Goal: Task Accomplishment & Management: Manage account settings

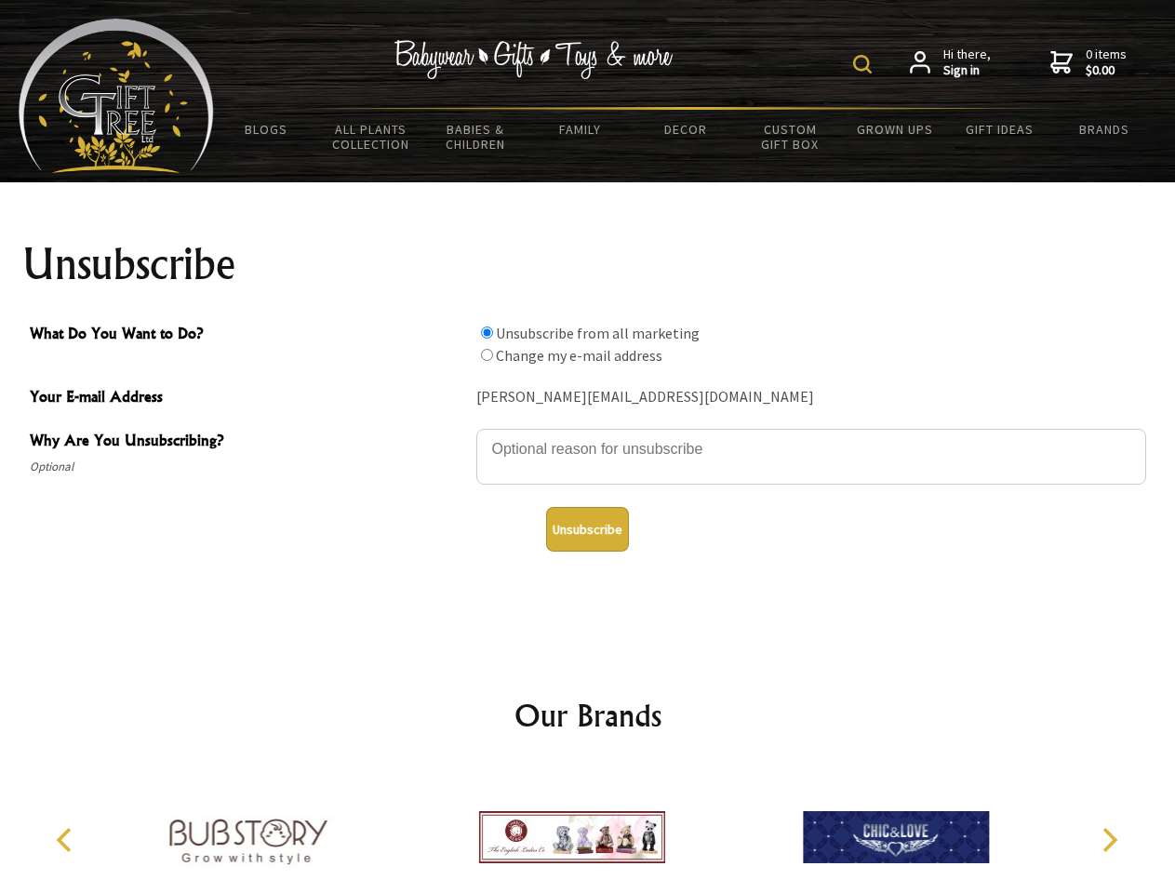
click at [866, 64] on img at bounding box center [862, 64] width 19 height 19
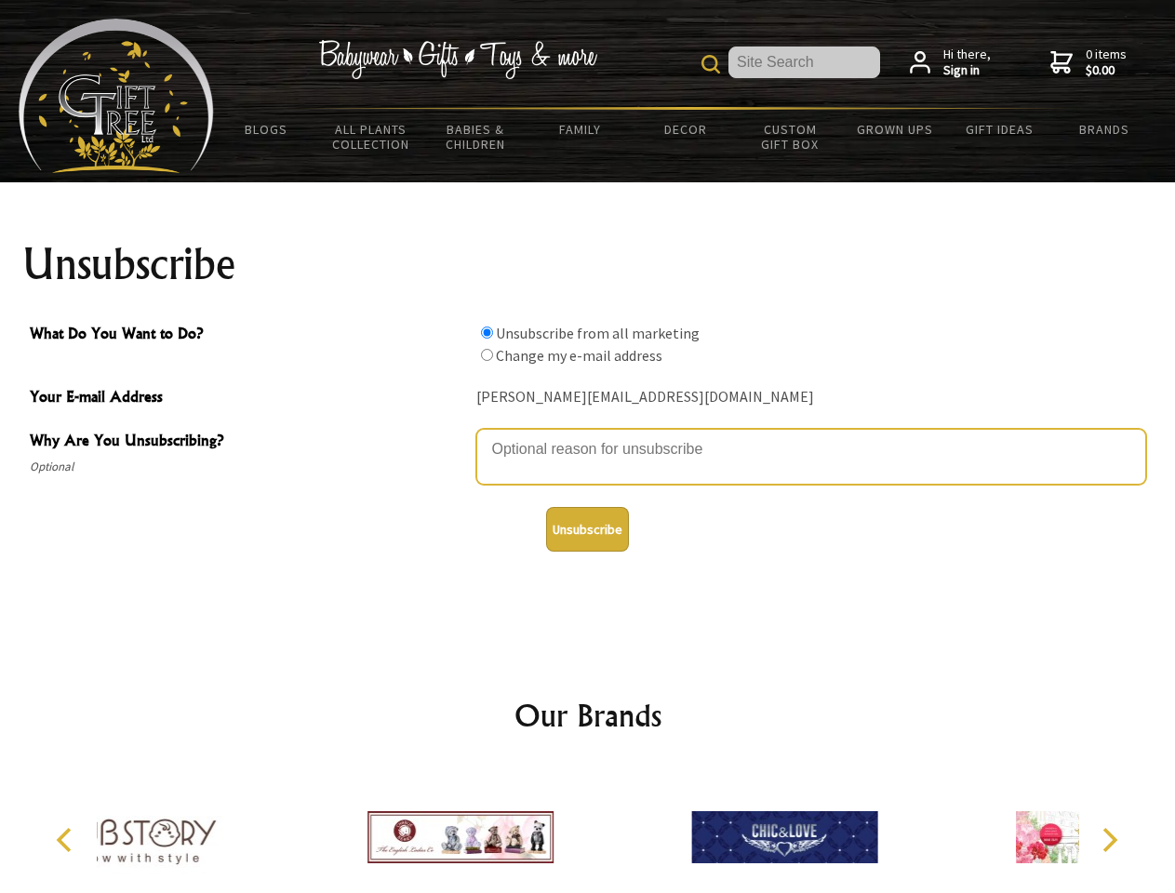
click at [588, 436] on textarea "Why Are You Unsubscribing?" at bounding box center [812, 457] width 670 height 56
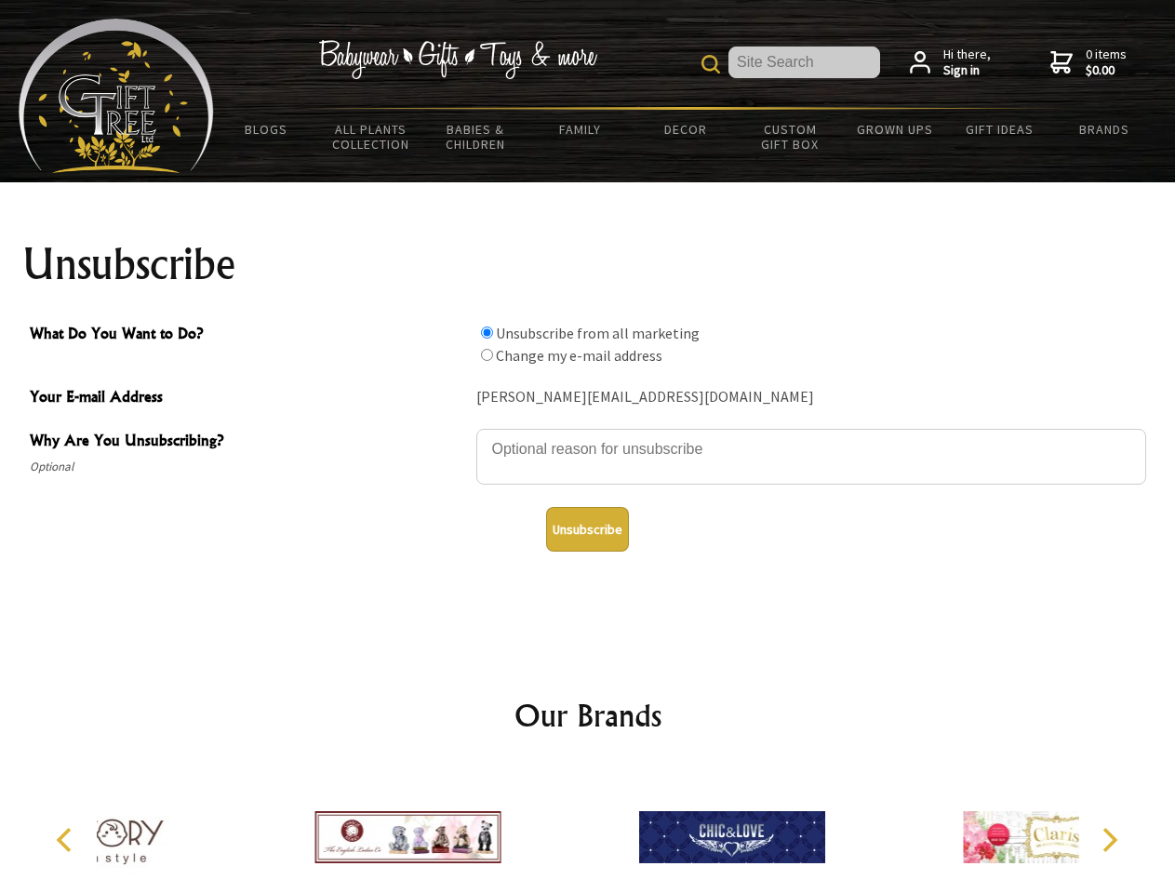
click at [487, 332] on input "What Do You Want to Do?" at bounding box center [487, 333] width 12 height 12
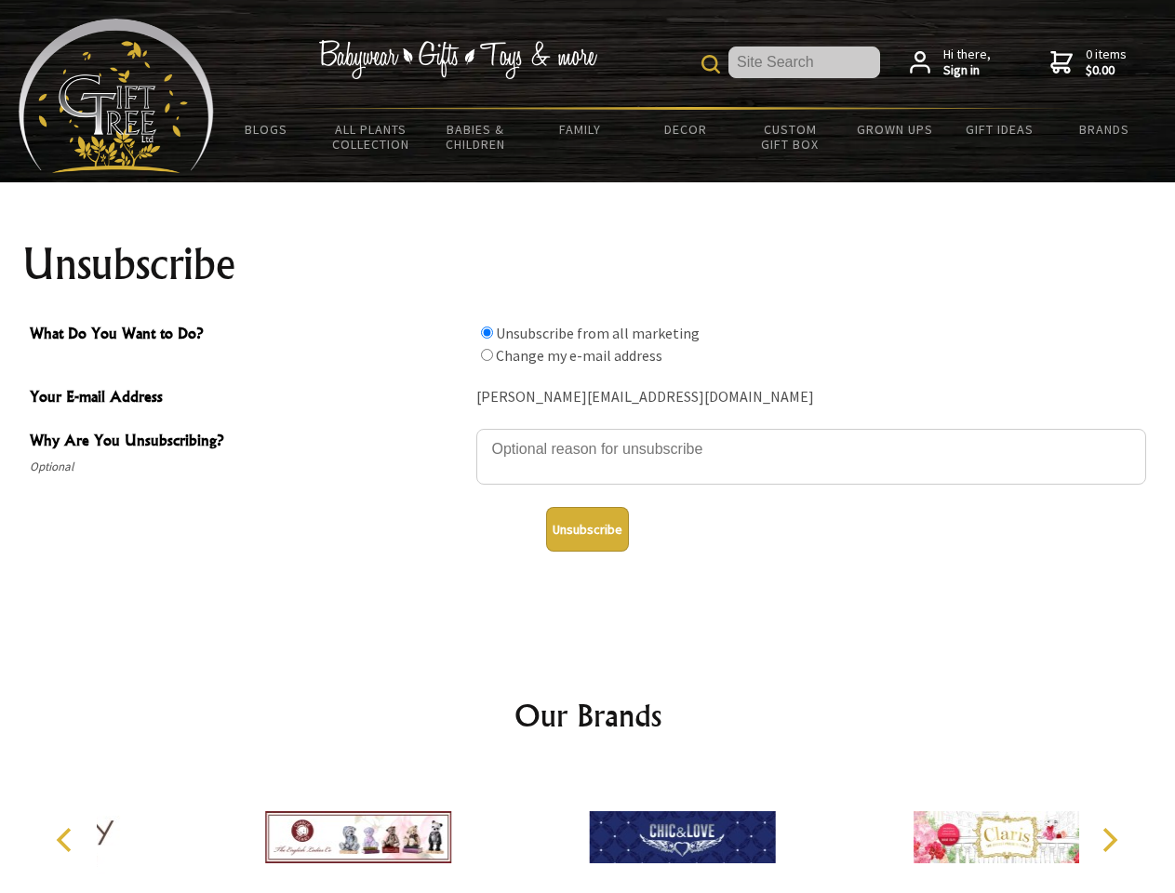
click at [487, 355] on input "What Do You Want to Do?" at bounding box center [487, 355] width 12 height 12
radio input "true"
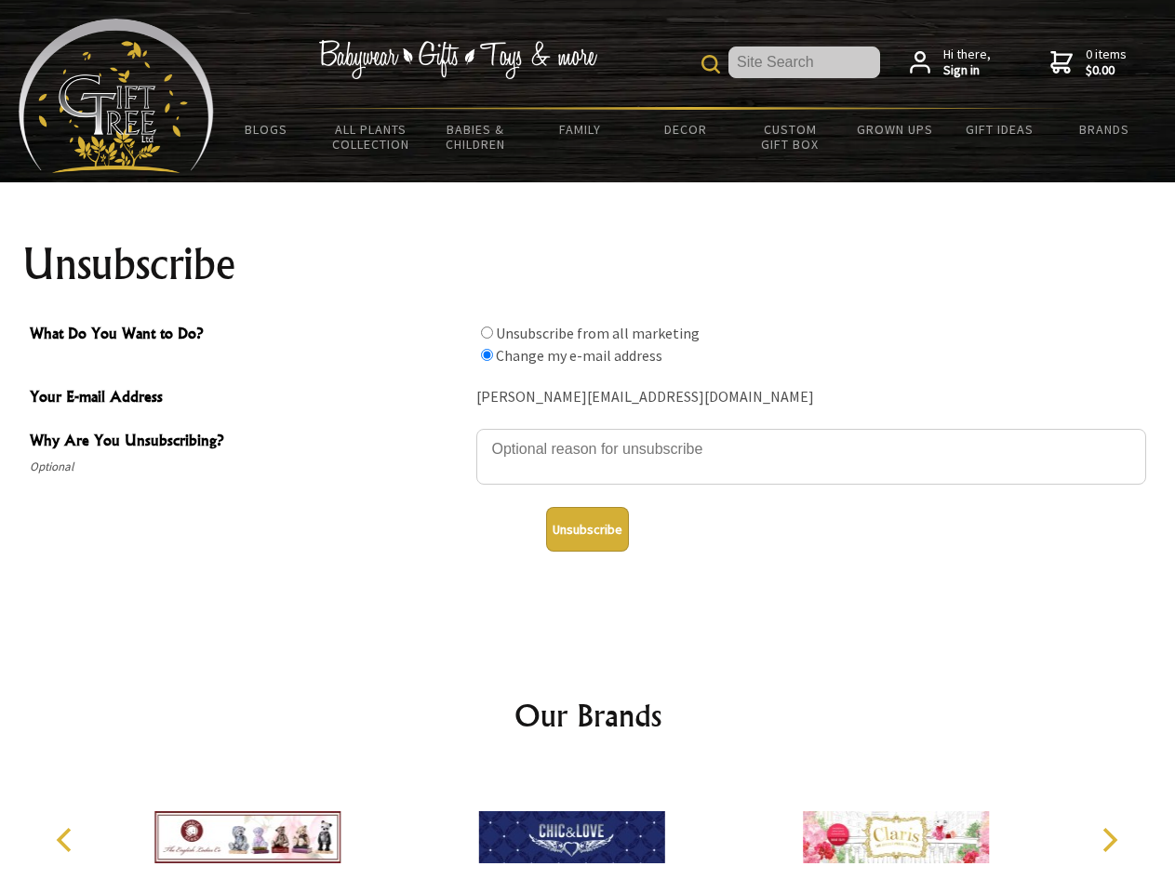
click at [587, 530] on button "Unsubscribe" at bounding box center [587, 529] width 83 height 45
click at [67, 840] on icon "Previous" at bounding box center [66, 840] width 24 height 24
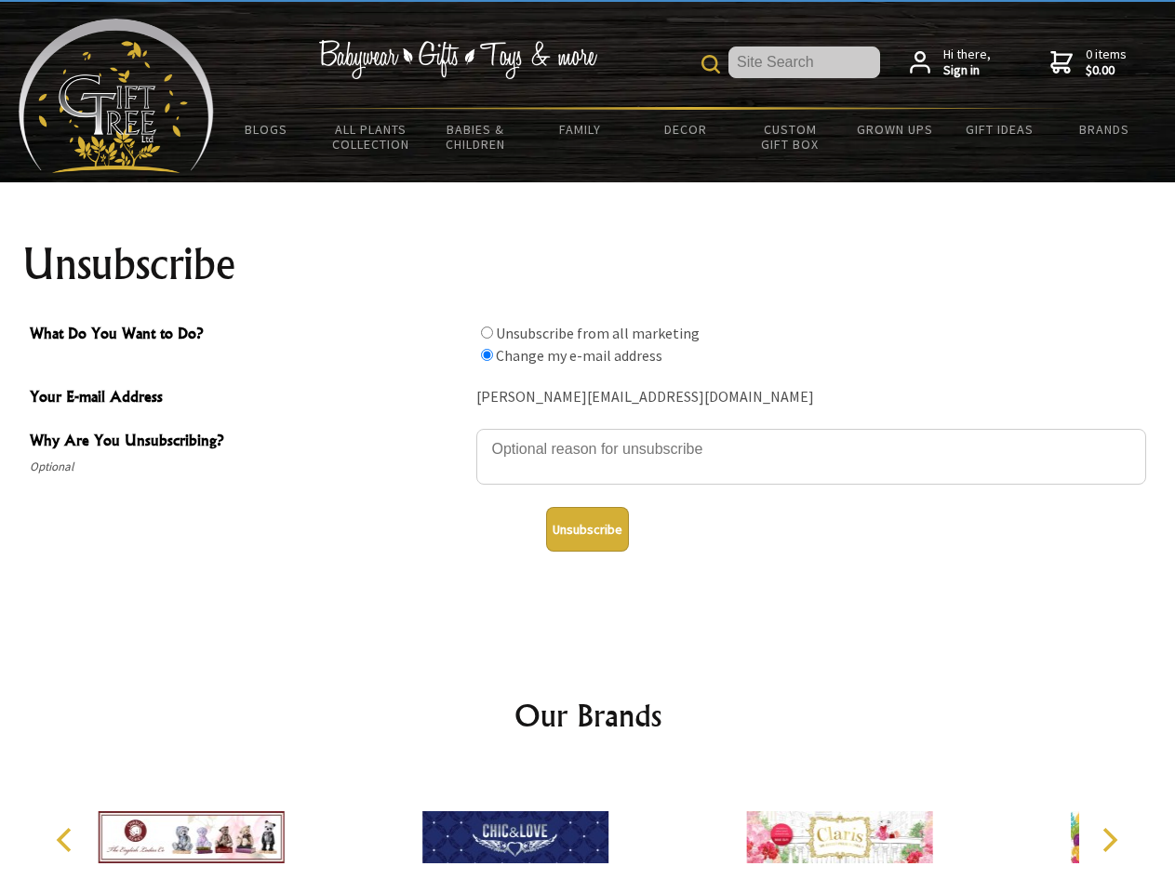
click at [1109, 840] on icon "Next" at bounding box center [1108, 840] width 24 height 24
